Goal: Find specific fact

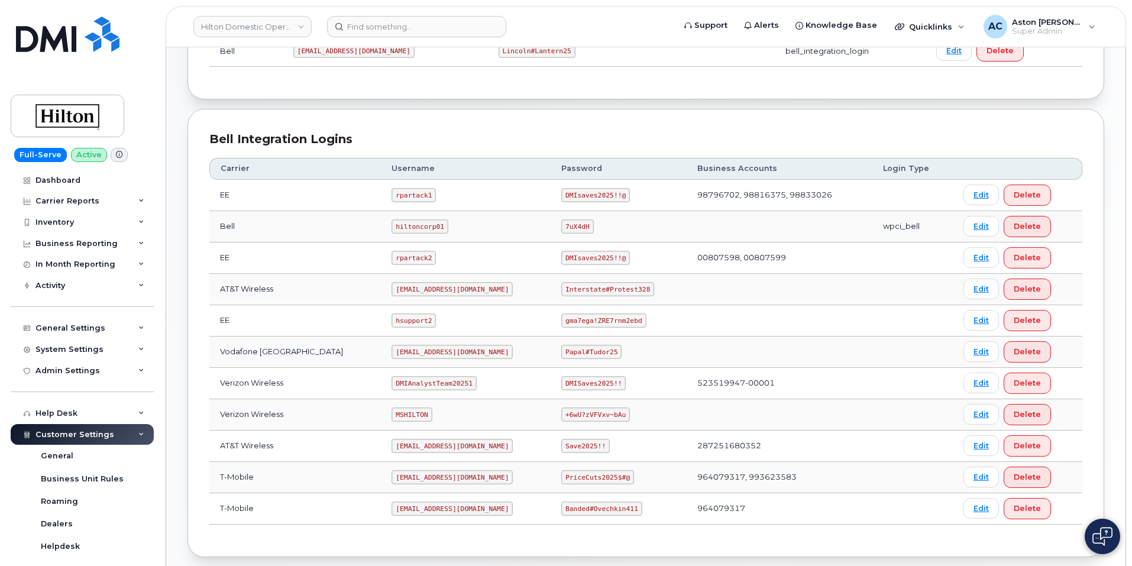
scroll to position [237, 0]
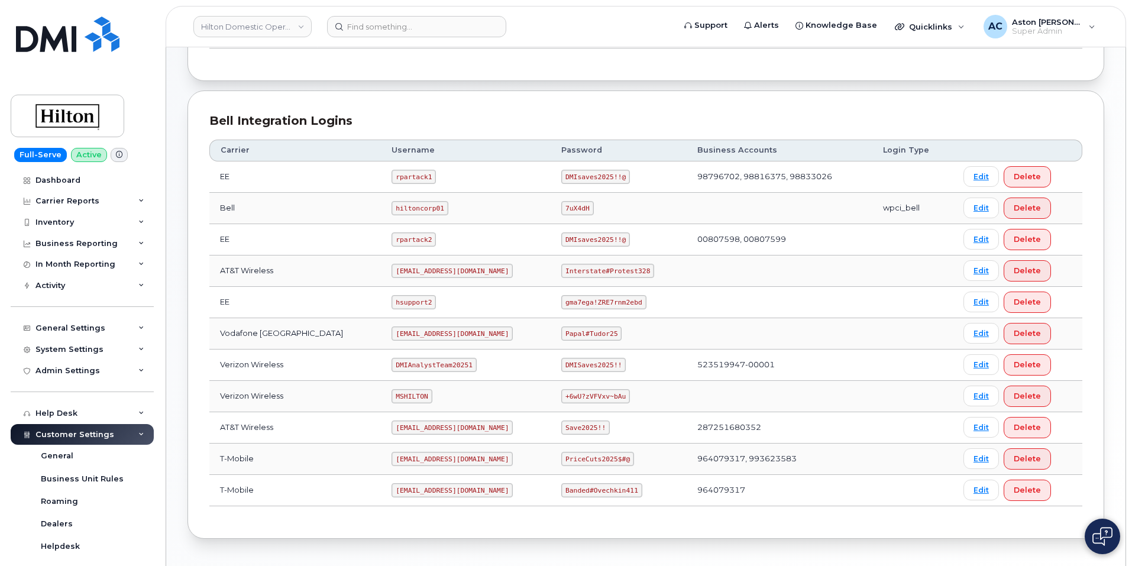
click at [570, 399] on code "+6wU?zVFVxv~bAu" at bounding box center [595, 396] width 69 height 14
copy code "+6wU?zVFVxv~bAu"
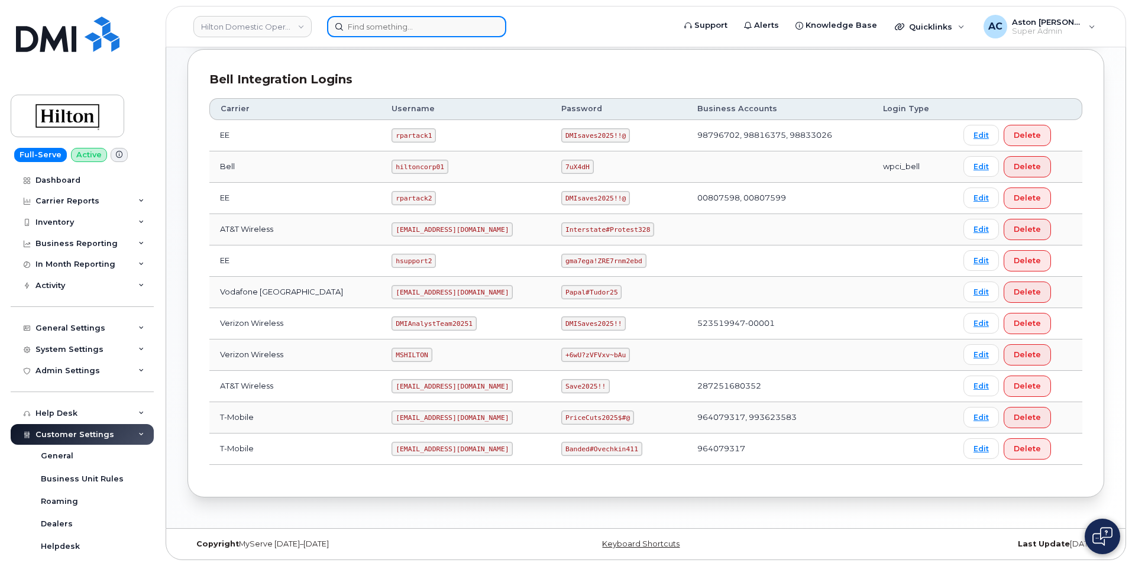
click at [410, 30] on input at bounding box center [416, 26] width 179 height 21
paste input "2063996112"
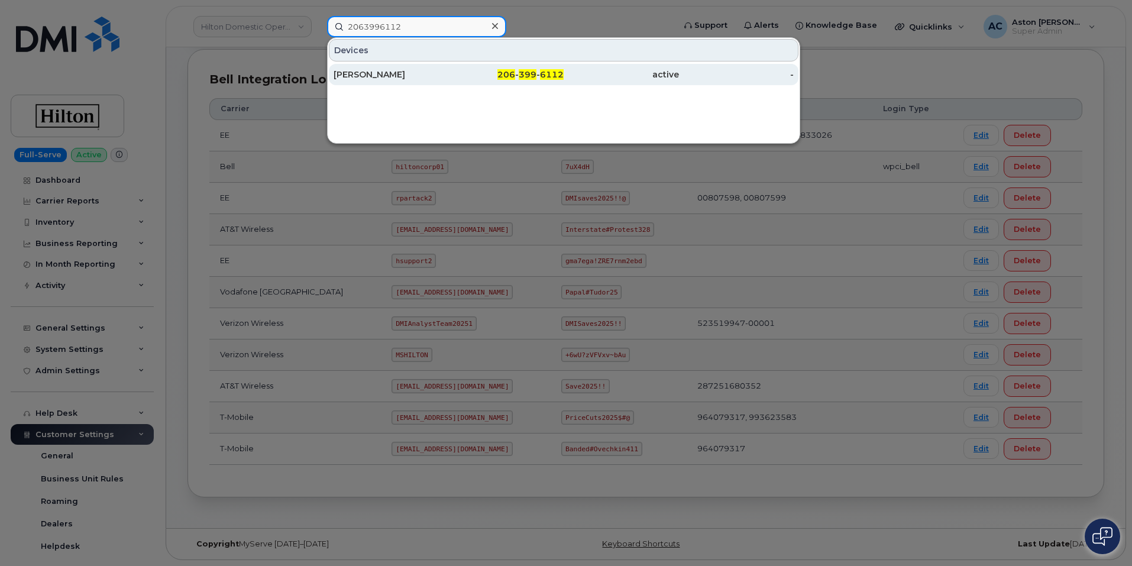
type input "2063996112"
drag, startPoint x: 384, startPoint y: 76, endPoint x: 451, endPoint y: 81, distance: 67.6
click at [384, 76] on div "[PERSON_NAME]" at bounding box center [391, 75] width 115 height 12
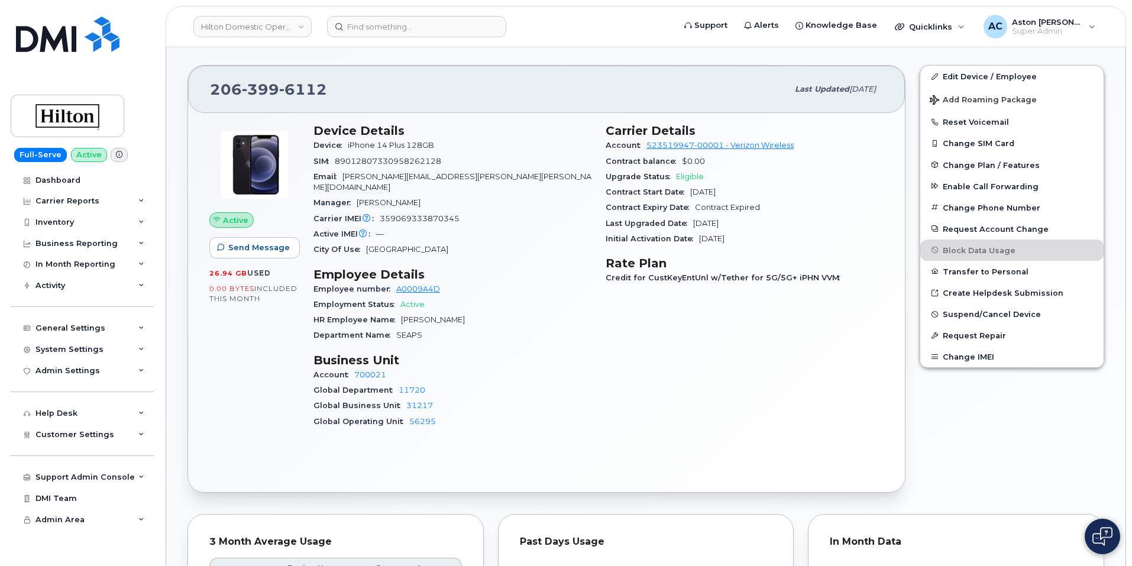
scroll to position [296, 0]
